Goal: Navigation & Orientation: Find specific page/section

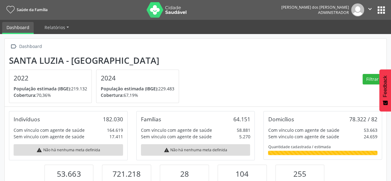
scroll to position [102, 127]
click at [378, 7] on button "apps" at bounding box center [381, 10] width 11 height 11
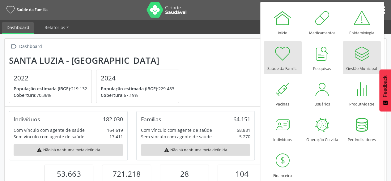
click at [357, 62] on div at bounding box center [362, 53] width 19 height 19
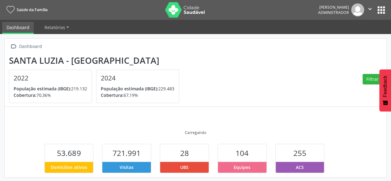
click at [381, 13] on button "apps" at bounding box center [381, 10] width 11 height 11
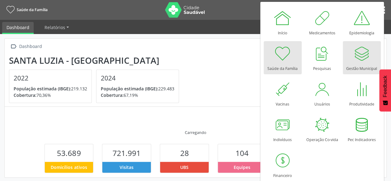
click at [361, 59] on div at bounding box center [362, 53] width 19 height 19
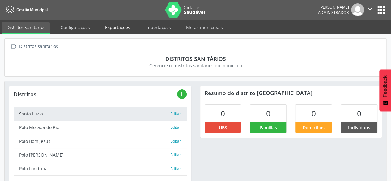
click at [114, 28] on link "Exportações" at bounding box center [118, 27] width 34 height 11
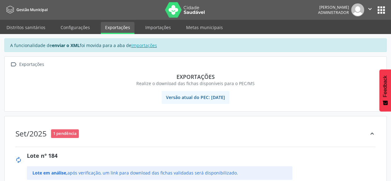
click at [380, 10] on button "apps" at bounding box center [381, 10] width 11 height 11
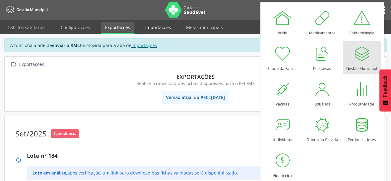
click at [148, 31] on link "Importações" at bounding box center [158, 27] width 34 height 11
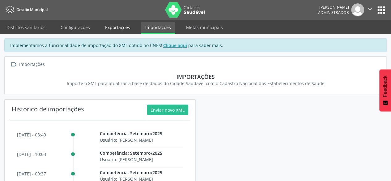
click at [126, 27] on link "Exportações" at bounding box center [118, 27] width 34 height 11
